Goal: Information Seeking & Learning: Learn about a topic

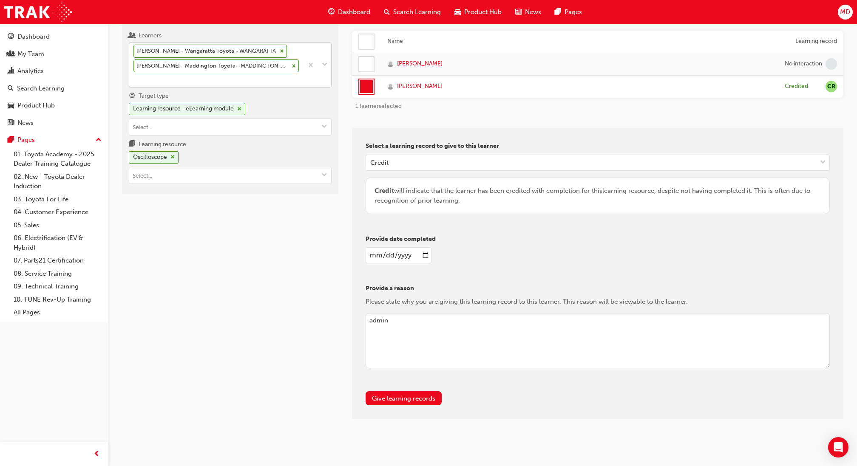
click at [188, 83] on div "[PERSON_NAME] - Wangaratta Toyota - WANGARATTA [PERSON_NAME] - Maddington Toyot…" at bounding box center [216, 65] width 174 height 44
click at [134, 83] on input "Learners [PERSON_NAME] - Wangaratta Toyota - WANGARATTA [PERSON_NAME] - Madding…" at bounding box center [133, 79] width 1 height 7
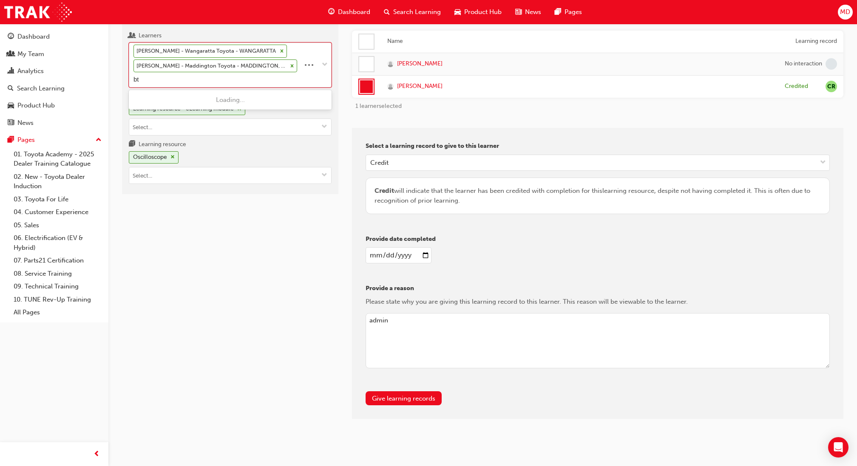
type input "b"
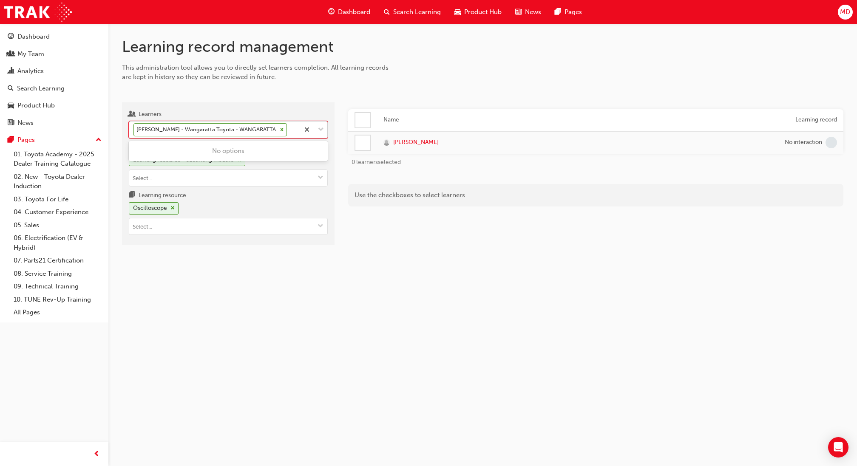
scroll to position [0, 0]
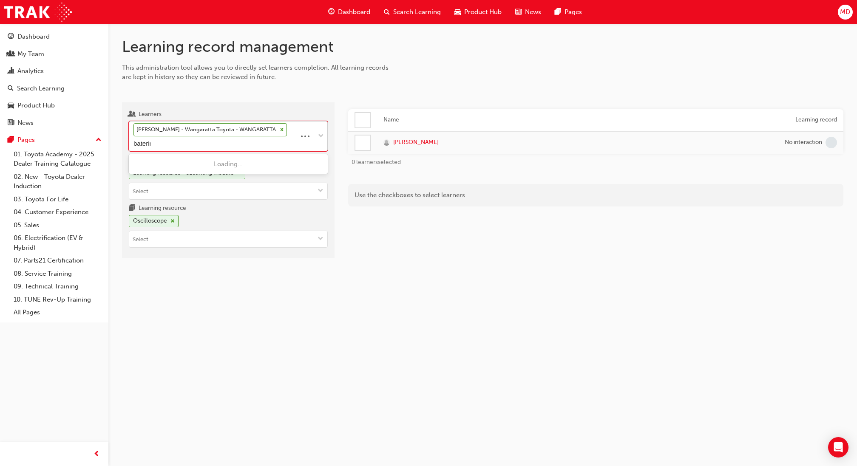
type input "baterina"
click at [150, 159] on div "[PERSON_NAME] - Karratha Toyota - KARRATHA" at bounding box center [228, 164] width 199 height 17
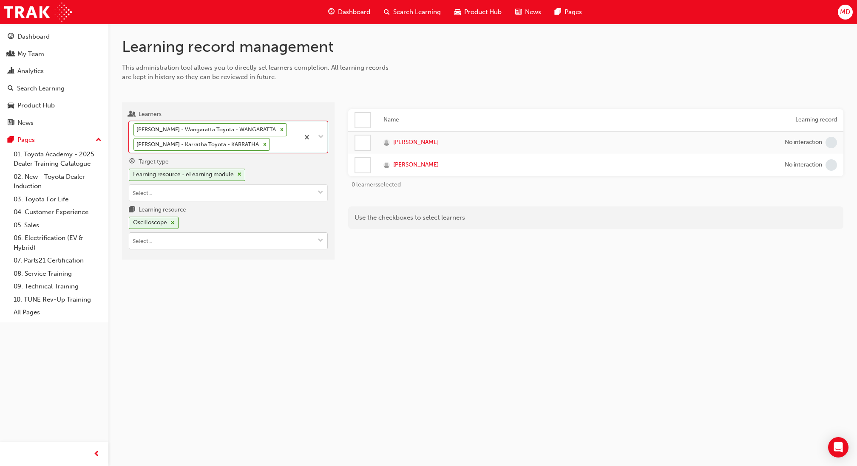
click at [175, 222] on div "Oscilloscope" at bounding box center [154, 223] width 50 height 12
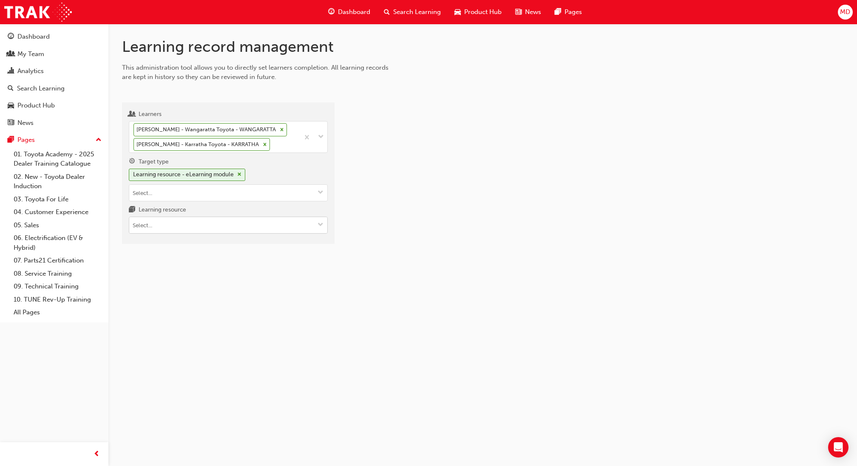
click at [212, 227] on input "Learning resource" at bounding box center [228, 225] width 198 height 16
type input "st engine"
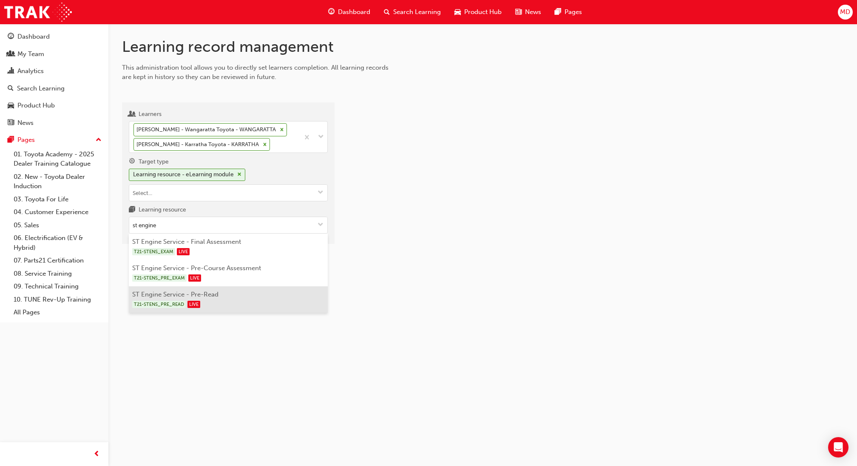
click at [255, 292] on li "ST Engine Service - Pre-Read T21-STENS_PRE_READ LIVE" at bounding box center [228, 300] width 199 height 26
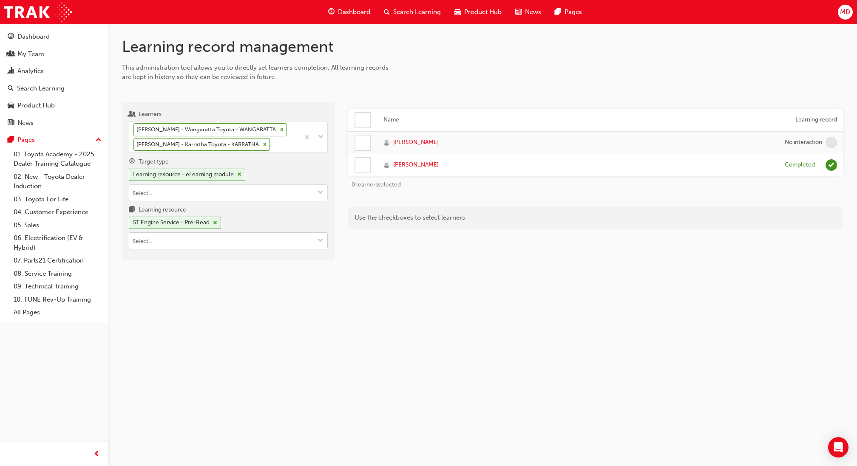
click at [209, 246] on input "Learning resource ST Engine Service - Pre-Read" at bounding box center [228, 241] width 198 height 16
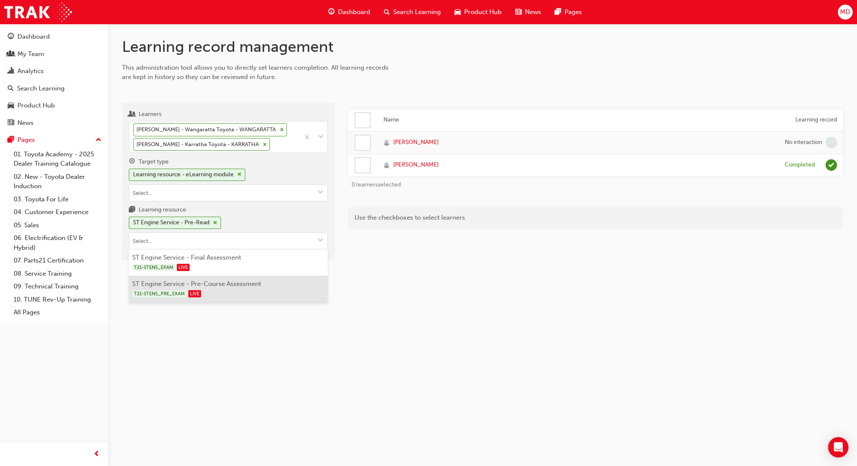
click at [237, 280] on li "ST Engine Service - Pre-Course Assessment T21-STENS_PRE_EXAM LIVE" at bounding box center [228, 289] width 199 height 26
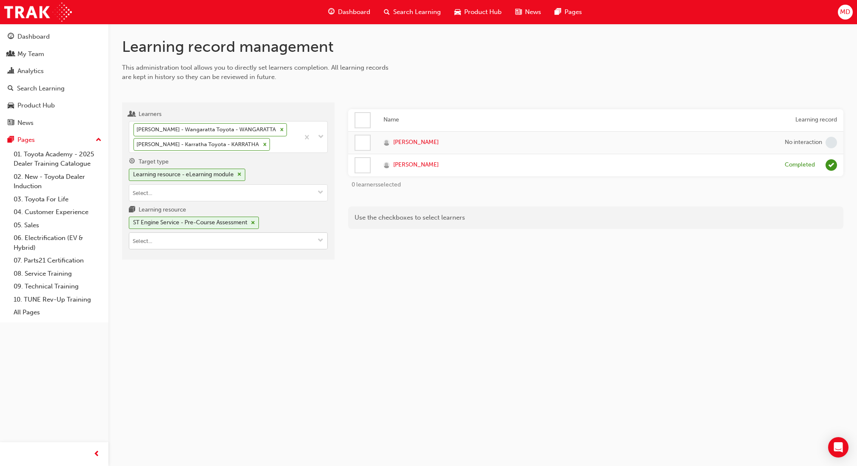
click at [218, 243] on input "Learning resource ST Engine Service - Pre-Course Assessment" at bounding box center [228, 241] width 198 height 16
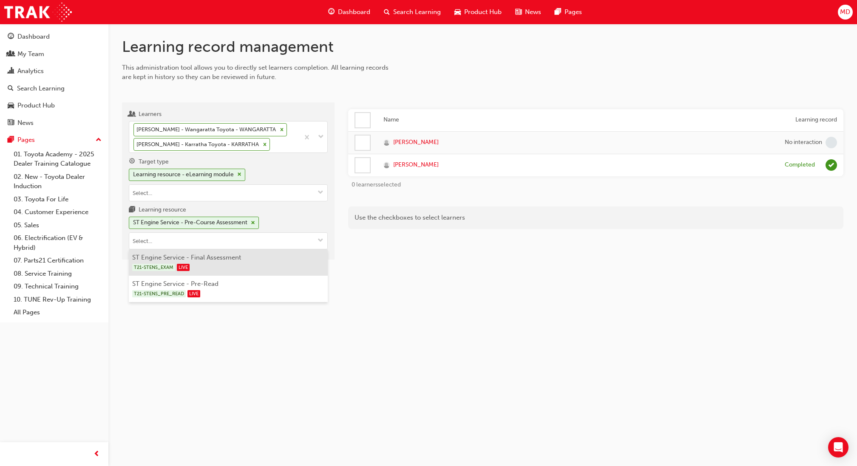
click at [235, 263] on div "T21-STENS_EXAM LIVE" at bounding box center [228, 267] width 193 height 11
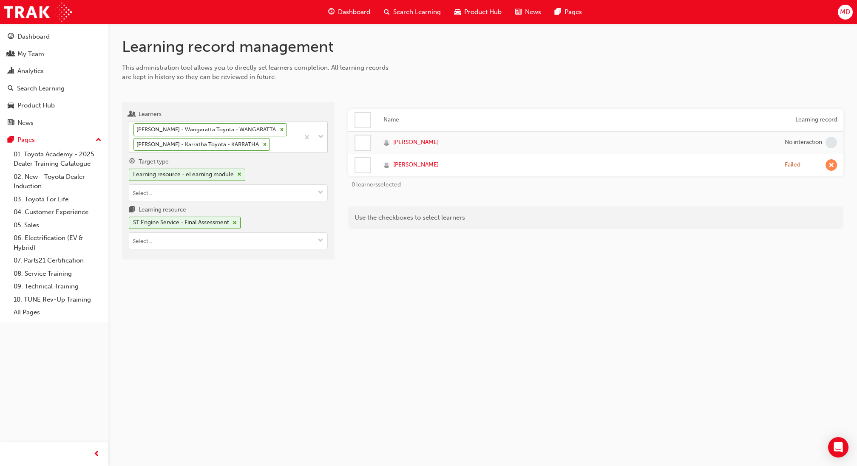
click at [280, 128] on icon at bounding box center [282, 130] width 6 height 6
click at [273, 141] on input "Learners [PERSON_NAME] - Wangaratta Toyota - WANGARATTA [PERSON_NAME] - Karrath…" at bounding box center [272, 144] width 1 height 7
